Goal: Information Seeking & Learning: Learn about a topic

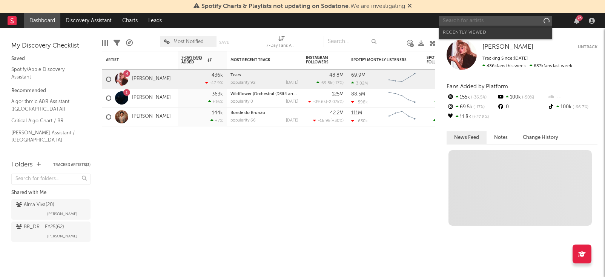
click at [496, 21] on input "text" at bounding box center [495, 20] width 113 height 9
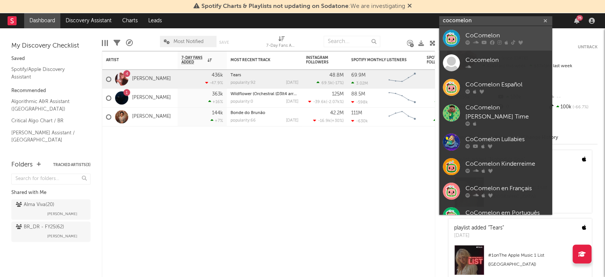
type input "cocomelon"
click at [492, 38] on div "CoComelon" at bounding box center [507, 35] width 83 height 9
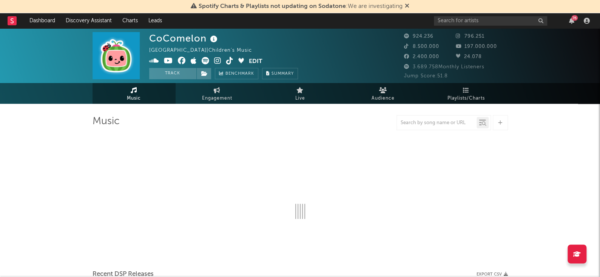
select select "6m"
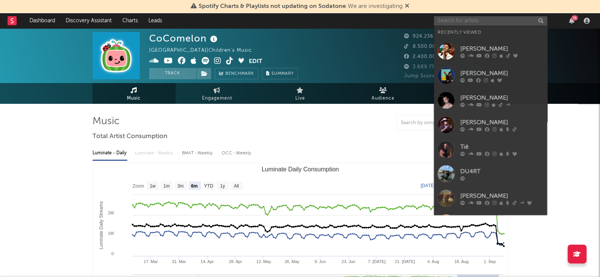
click at [498, 17] on input "text" at bounding box center [490, 20] width 113 height 9
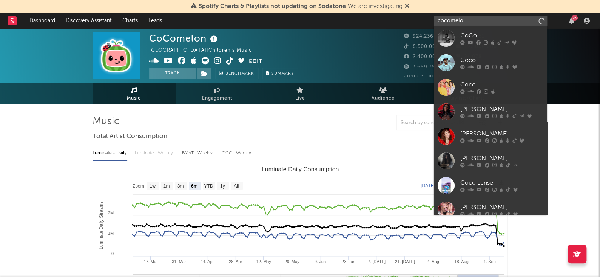
type input "cocomelon"
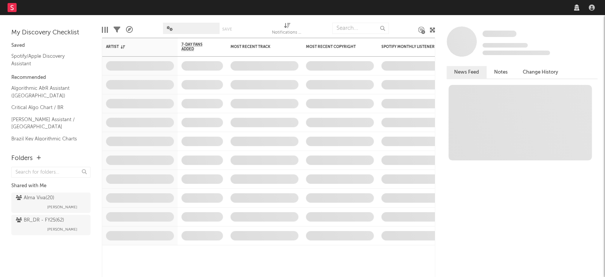
click at [499, 4] on div "Dashboard Discovery Assistant Charts Leads Notifications Settings Mark all as r…" at bounding box center [302, 138] width 605 height 277
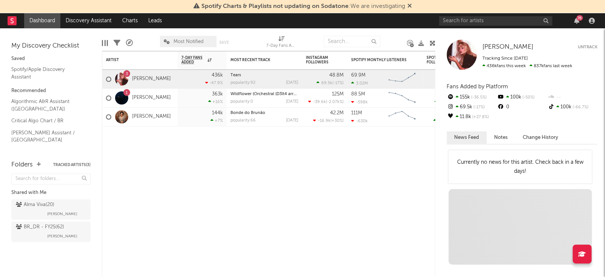
click at [496, 6] on div "Spotify Charts & Playlists not updating on Sodatone : We are investigating" at bounding box center [302, 6] width 605 height 13
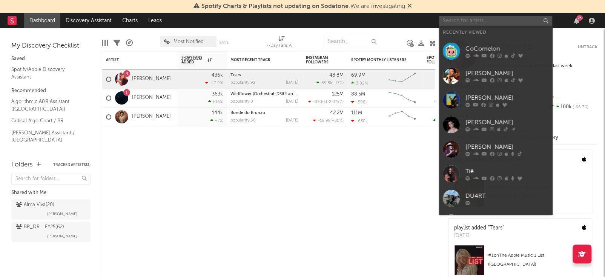
click at [491, 18] on input "text" at bounding box center [495, 20] width 113 height 9
type input "s"
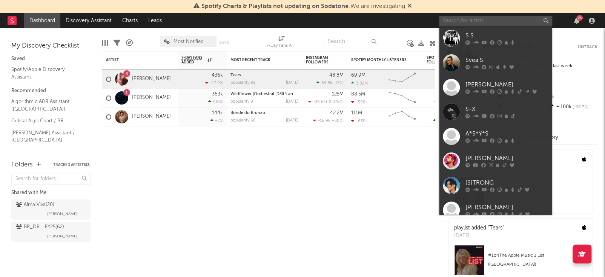
type input "o"
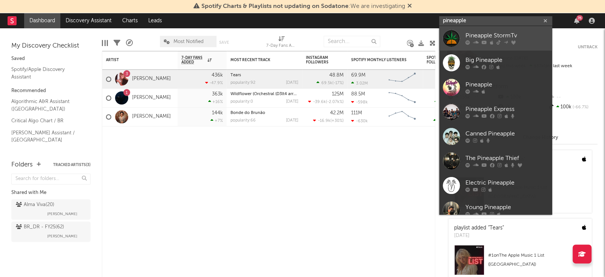
type input "pineapple"
click at [488, 37] on div "Pineapple StormTv" at bounding box center [507, 35] width 83 height 9
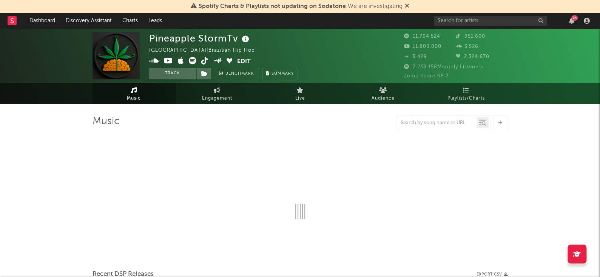
select select "6m"
